Goal: Transaction & Acquisition: Purchase product/service

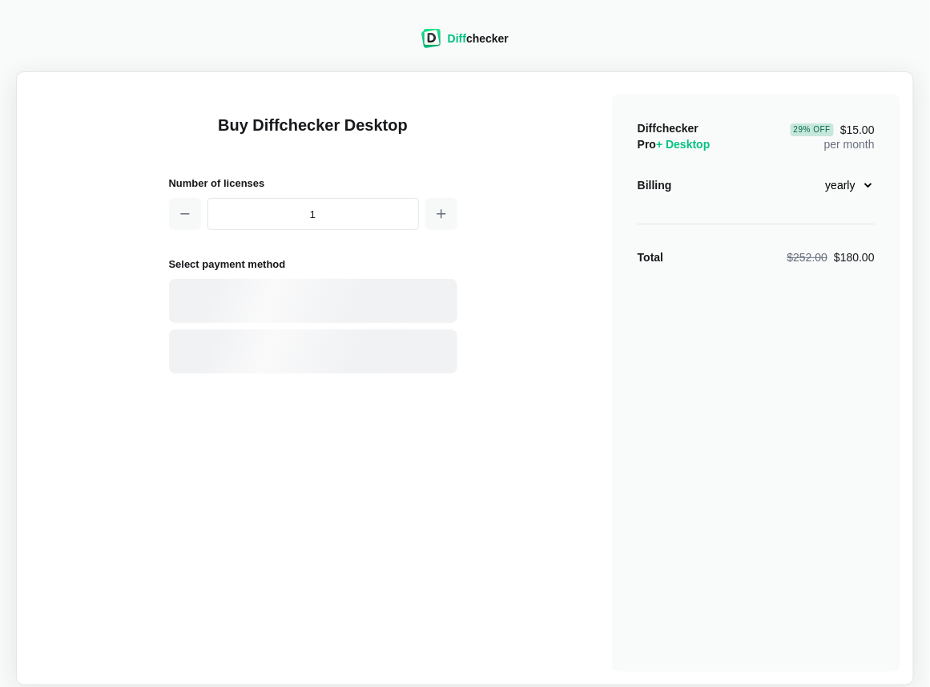
click at [869, 185] on select "monthly yearly" at bounding box center [840, 184] width 69 height 27
click at [806, 171] on select "monthly yearly" at bounding box center [840, 184] width 69 height 27
click at [869, 182] on select "monthly yearly" at bounding box center [840, 184] width 69 height 27
select select "desktop-yearly-180"
click at [806, 171] on select "monthly yearly" at bounding box center [840, 184] width 69 height 27
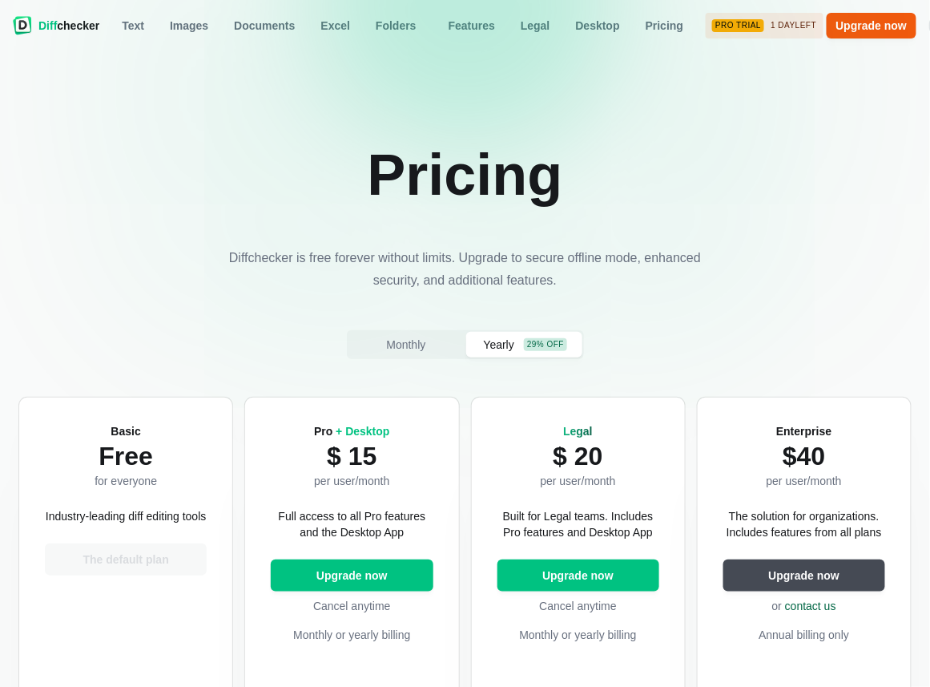
click at [729, 23] on div "Pro Trial" at bounding box center [738, 25] width 52 height 13
click at [47, 25] on span "Diff" at bounding box center [47, 25] width 18 height 13
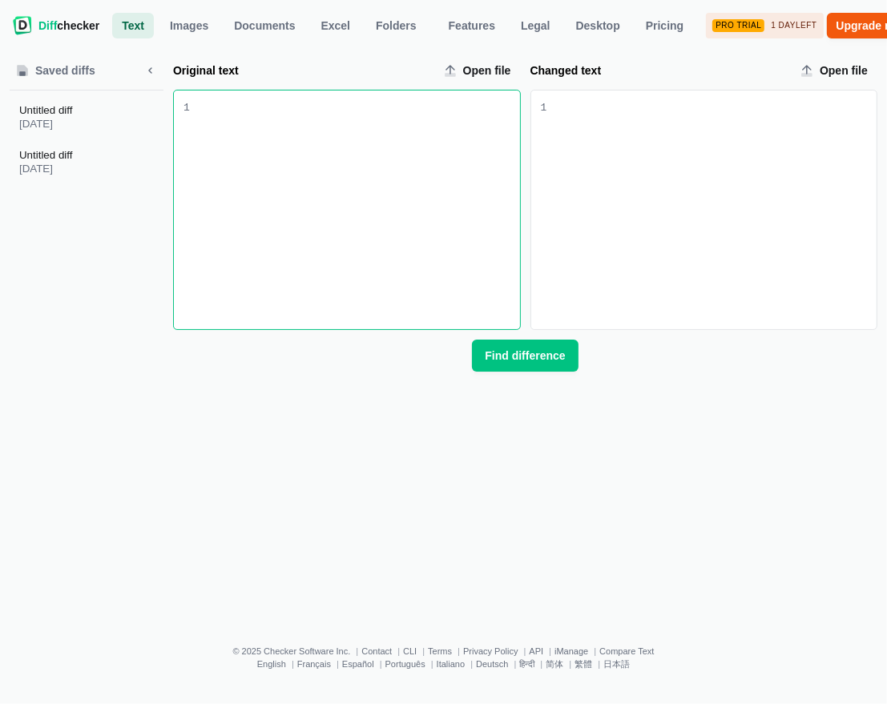
drag, startPoint x: 315, startPoint y: 150, endPoint x: 273, endPoint y: 150, distance: 41.7
click at [315, 150] on div "Original text input" at bounding box center [355, 210] width 330 height 239
drag, startPoint x: 321, startPoint y: 126, endPoint x: 322, endPoint y: 139, distance: 12.9
click at [321, 126] on div "$ 3580 6位/ Persons $ 6380 12位/ Persons" at bounding box center [358, 118] width 324 height 16
drag, startPoint x: 271, startPoint y: 108, endPoint x: 325, endPoint y: 108, distance: 54.5
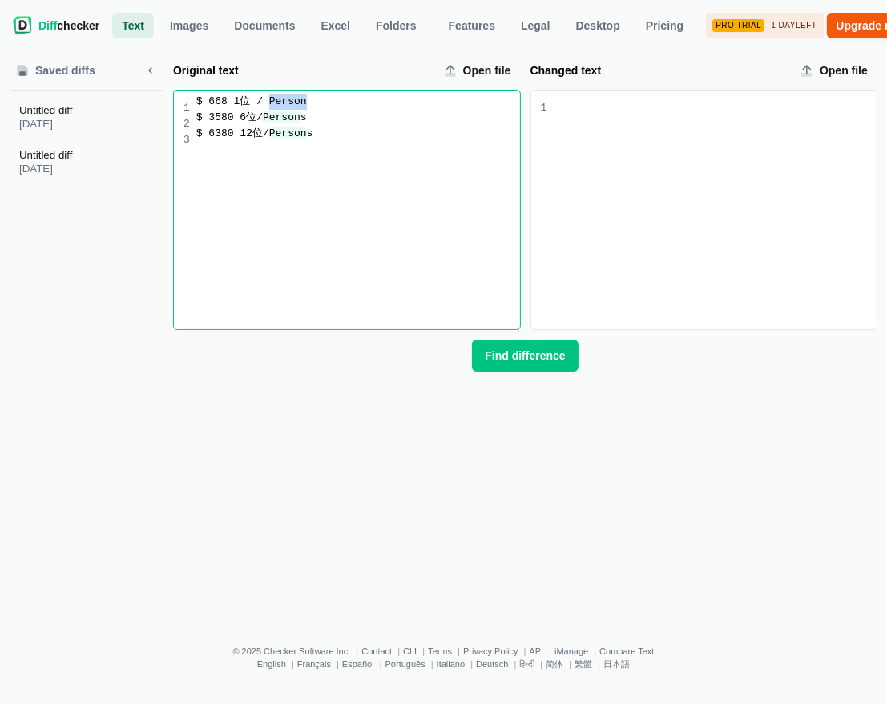
click at [325, 108] on div "$ 668 1位 / Person" at bounding box center [358, 102] width 324 height 16
drag, startPoint x: 325, startPoint y: 108, endPoint x: 317, endPoint y: 111, distance: 8.6
click at [325, 108] on div "$ 668 1位 / Person" at bounding box center [358, 102] width 324 height 16
drag, startPoint x: 269, startPoint y: 107, endPoint x: 317, endPoint y: 106, distance: 47.3
click at [317, 107] on div "$ 668 1位 / Person" at bounding box center [358, 102] width 324 height 16
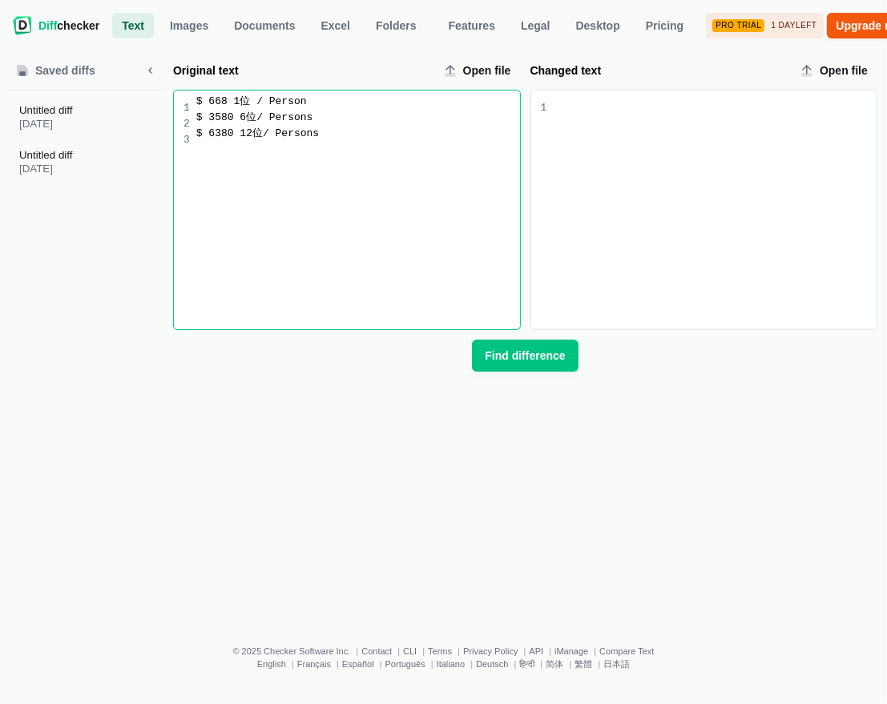
click at [317, 106] on div "$ 668 1位 / Person" at bounding box center [358, 102] width 324 height 16
click at [277, 109] on div "$ 668 1位 / Person" at bounding box center [358, 102] width 324 height 16
drag, startPoint x: 271, startPoint y: 109, endPoint x: 313, endPoint y: 109, distance: 42.5
click at [313, 109] on div "$ 668 1位 / person" at bounding box center [358, 102] width 324 height 16
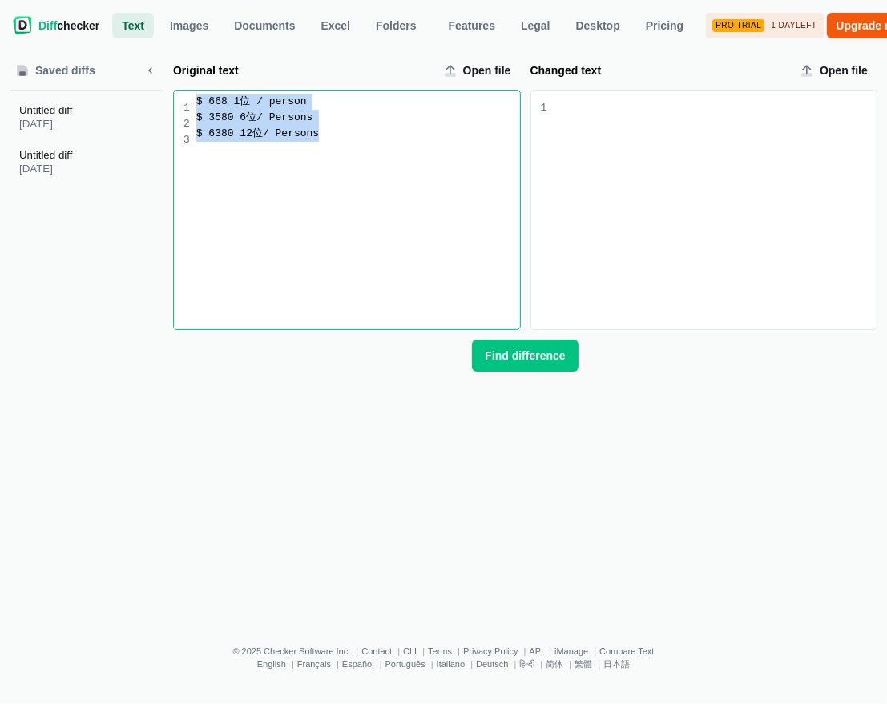
drag, startPoint x: 340, startPoint y: 151, endPoint x: 174, endPoint y: 99, distance: 174.1
click at [174, 99] on div "9 1 2 3 $ 668 1位 / person $ 3580 6位/ Persons $ 6380 12位/ Persons" at bounding box center [347, 210] width 346 height 239
drag, startPoint x: 272, startPoint y: 107, endPoint x: 319, endPoint y: 137, distance: 55.8
click at [305, 107] on div "$ 668 1位 / Person" at bounding box center [358, 102] width 324 height 16
drag, startPoint x: 410, startPoint y: 126, endPoint x: 199, endPoint y: 157, distance: 213.1
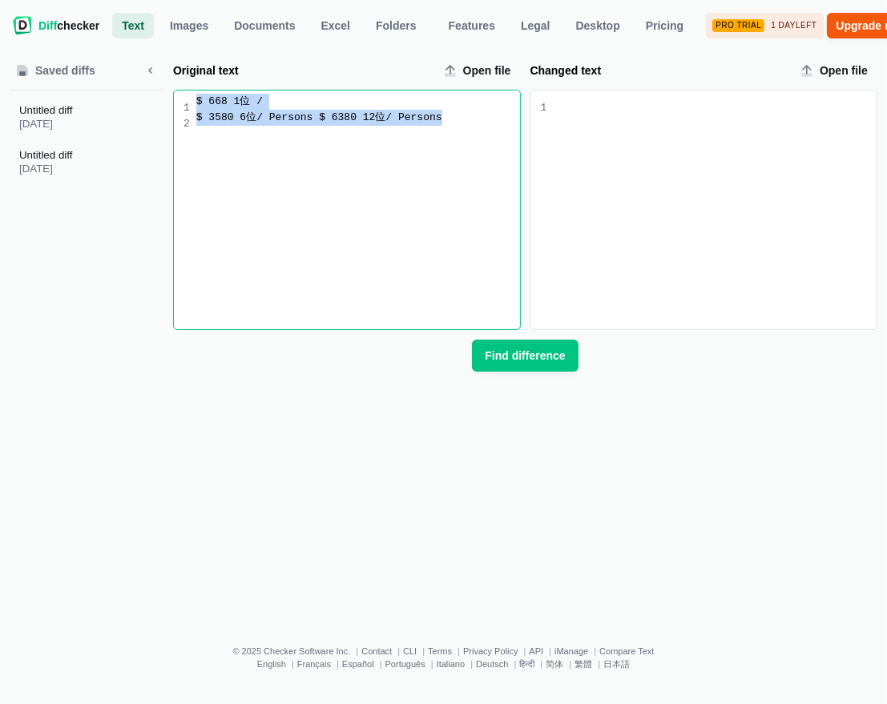
click at [111, 107] on div "Saved diffs Untitled diff [DATE] Untitled diff [DATE] Original text Open file S…" at bounding box center [444, 215] width 868 height 314
click at [293, 126] on div "Original text input" at bounding box center [355, 210] width 330 height 239
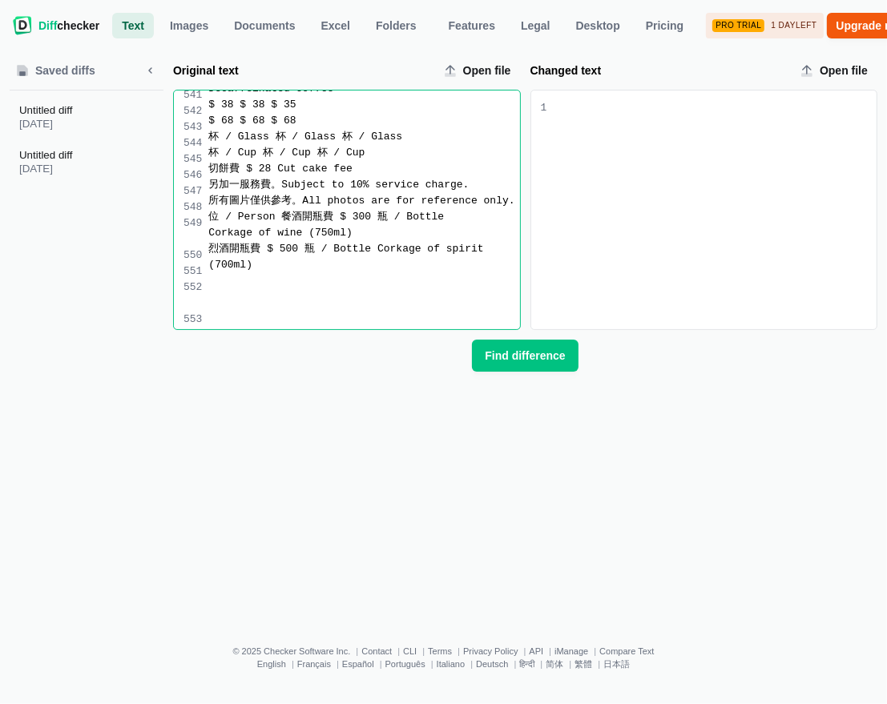
click at [250, 289] on div "Original text input" at bounding box center [363, 281] width 311 height 16
